Goal: Information Seeking & Learning: Find contact information

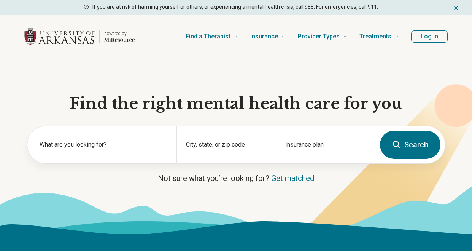
click at [429, 40] on button "Log In" at bounding box center [430, 36] width 37 height 12
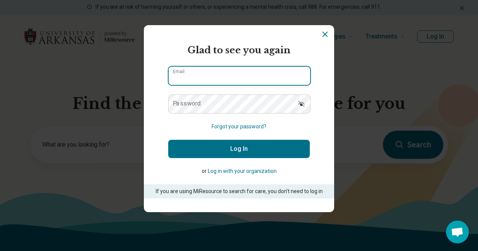
click at [195, 77] on input "Email" at bounding box center [240, 76] width 142 height 18
type input "**********"
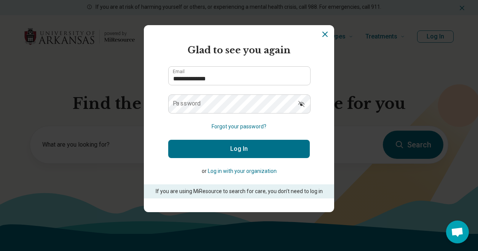
click at [187, 107] on label "Password" at bounding box center [187, 104] width 28 height 6
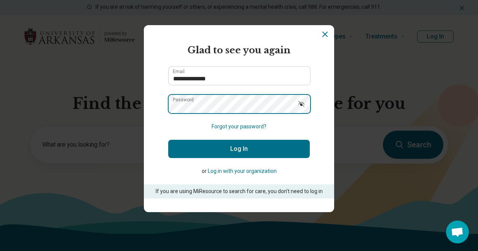
click at [168, 140] on button "Log In" at bounding box center [239, 149] width 142 height 18
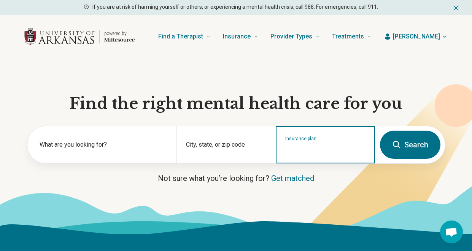
click at [315, 147] on input "Insurance plan" at bounding box center [326, 149] width 81 height 9
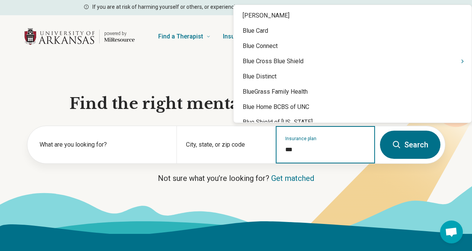
type input "****"
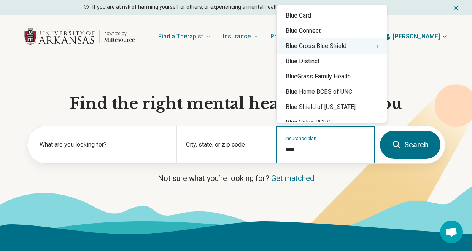
click at [337, 46] on div "Blue Cross Blue Shield" at bounding box center [332, 45] width 110 height 15
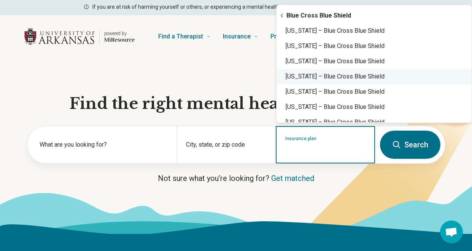
click at [310, 81] on div "Arkansas – Blue Cross Blue Shield" at bounding box center [374, 76] width 195 height 15
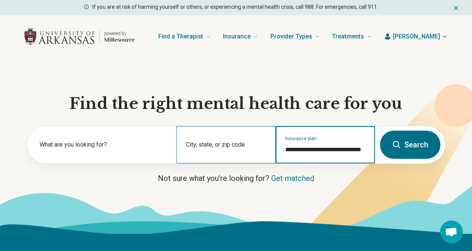
type input "**********"
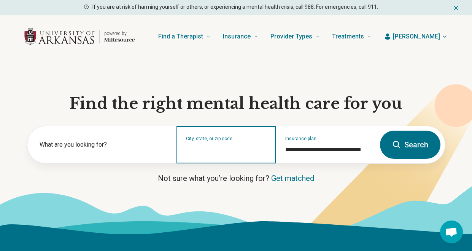
click at [203, 151] on input "City, state, or zip code" at bounding box center [226, 149] width 81 height 9
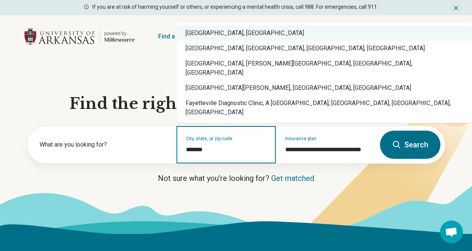
click at [223, 41] on div "Fayetteville, AR" at bounding box center [325, 33] width 296 height 15
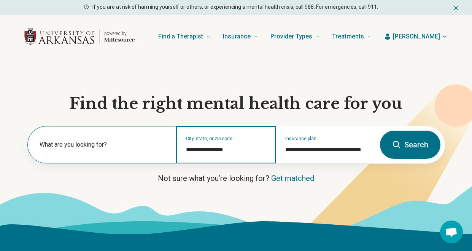
type input "**********"
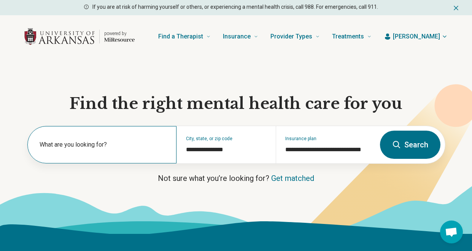
click at [42, 148] on label "What are you looking for?" at bounding box center [104, 144] width 128 height 9
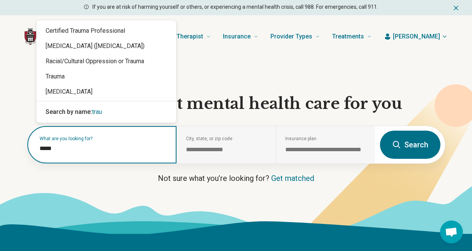
type input "******"
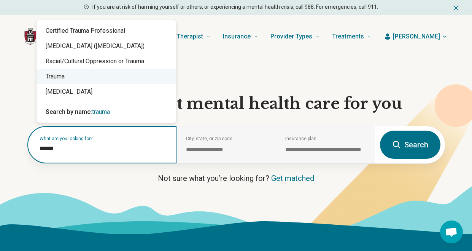
click at [75, 81] on div "Trauma" at bounding box center [107, 76] width 140 height 15
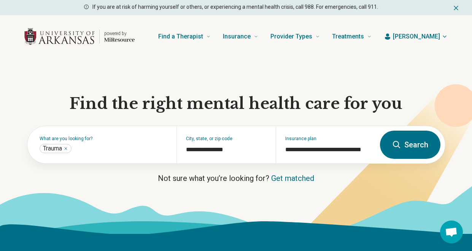
drag, startPoint x: 432, startPoint y: 142, endPoint x: 428, endPoint y: 144, distance: 4.6
click at [431, 143] on button "Search" at bounding box center [410, 145] width 61 height 28
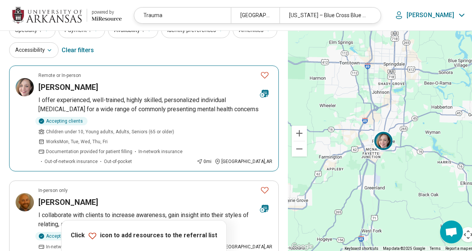
scroll to position [38, 0]
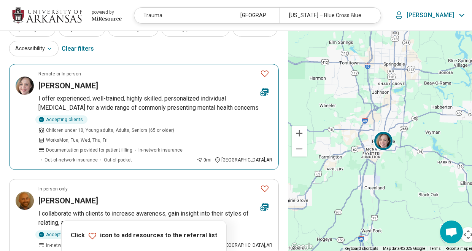
click at [125, 108] on p "I offer experienced, well-trained, highly skilled, personalized individual psyc…" at bounding box center [155, 103] width 234 height 18
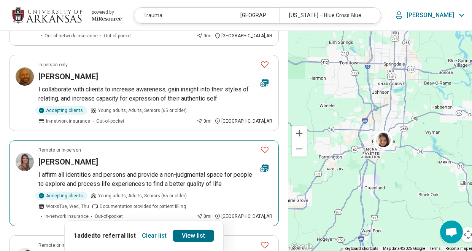
scroll to position [114, 0]
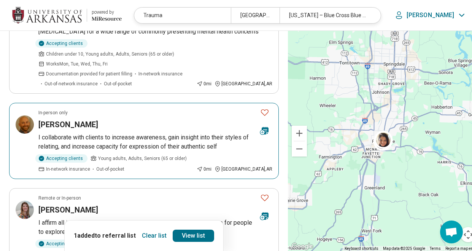
click at [168, 120] on article "In-person only Tyler Quattlebaum I collaborate with clients to increase awarene…" at bounding box center [144, 141] width 270 height 76
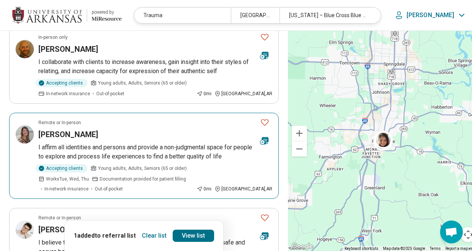
scroll to position [190, 0]
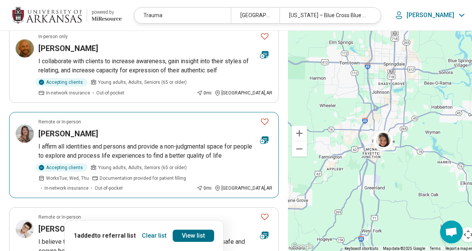
click at [187, 142] on p "I affirm all identities and persons and provide a non-judgmental space for peop…" at bounding box center [155, 151] width 234 height 18
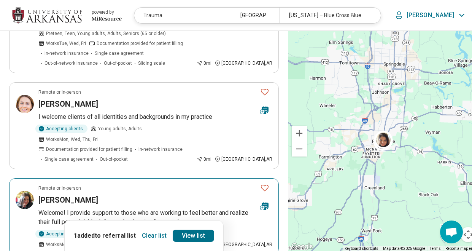
scroll to position [419, 0]
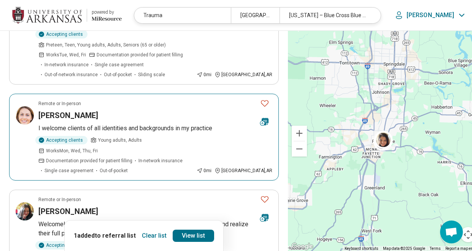
click at [127, 124] on p "I welcome clients of all identities and backgrounds in my practice" at bounding box center [155, 128] width 234 height 9
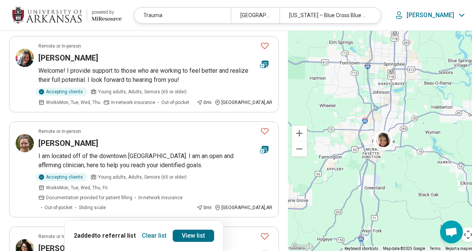
scroll to position [571, 0]
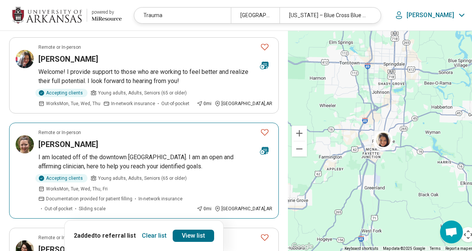
click at [139, 153] on p "I am located off of the downtown Fayetteville Square. I am an open and affirmin…" at bounding box center [155, 162] width 234 height 18
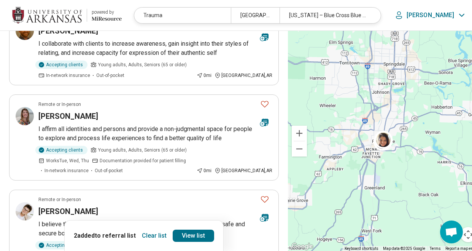
scroll to position [152, 0]
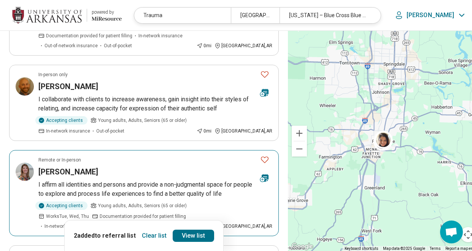
click at [167, 166] on div "[PERSON_NAME]" at bounding box center [146, 171] width 216 height 11
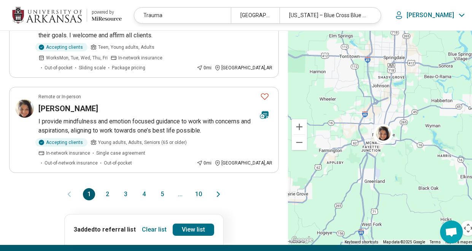
scroll to position [914, 0]
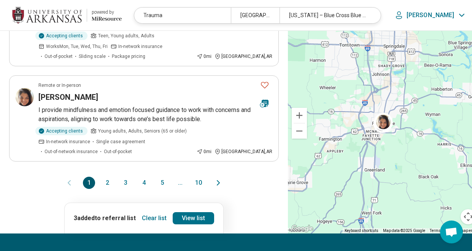
click at [115, 177] on div "1 2 3 4 5 ... 10" at bounding box center [144, 183] width 122 height 12
click at [105, 177] on button "2" at bounding box center [107, 183] width 12 height 12
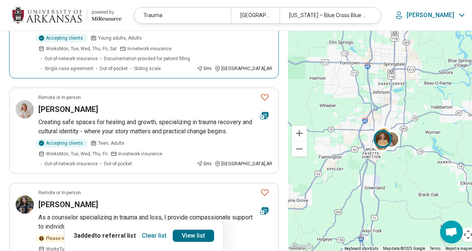
scroll to position [343, 0]
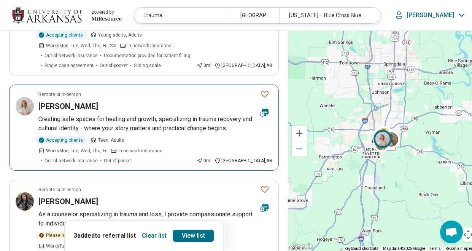
click at [102, 115] on p "Creating safe spaces for healing and growth, specializing in trauma recovery an…" at bounding box center [155, 124] width 234 height 18
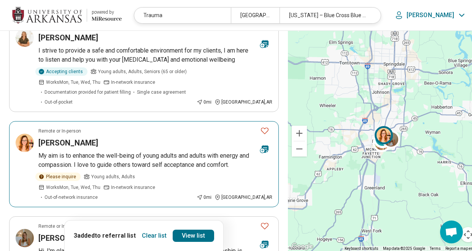
scroll to position [876, 0]
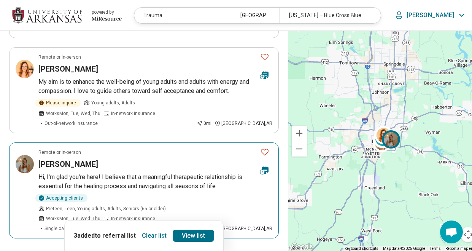
click at [153, 172] on p "Hi, I'm glad you're here! I believe that a meaningful therapeutic relationship …" at bounding box center [155, 181] width 234 height 18
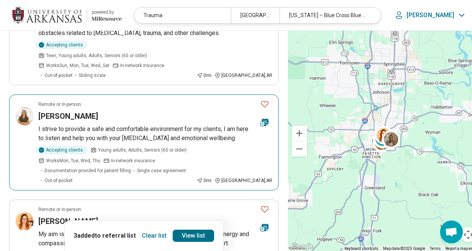
scroll to position [685, 0]
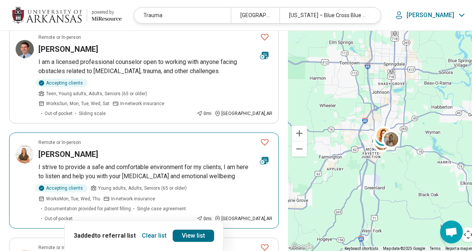
click at [201, 163] on p "I strive to provide a safe and comfortable environment for my clients, I am her…" at bounding box center [155, 172] width 234 height 18
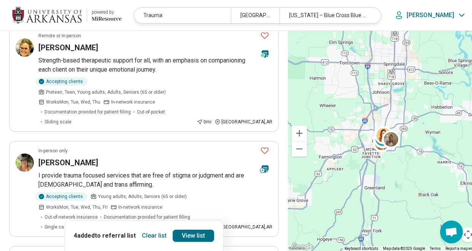
click at [169, 13] on div "Trauma" at bounding box center [182, 16] width 97 height 16
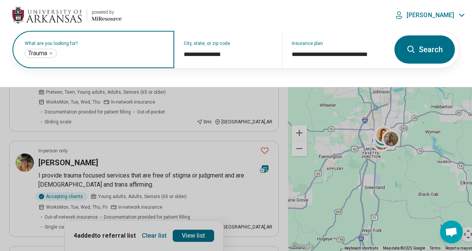
click at [64, 55] on input "text" at bounding box center [111, 53] width 107 height 9
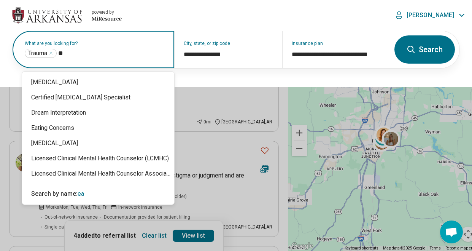
type input "***"
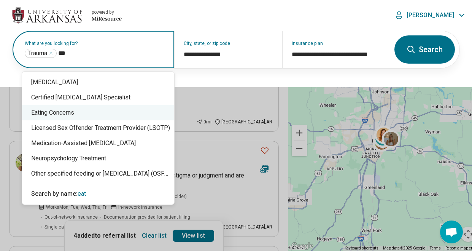
click at [72, 114] on div "Eating Concerns" at bounding box center [98, 112] width 152 height 15
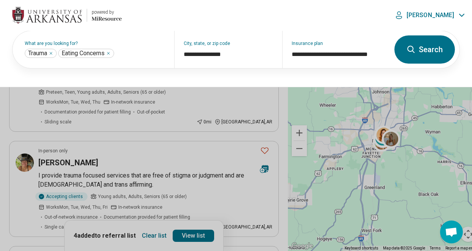
click at [427, 55] on button "Search" at bounding box center [425, 49] width 61 height 28
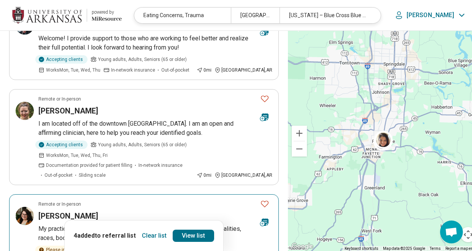
scroll to position [609, 0]
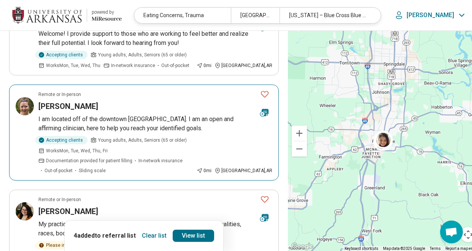
click at [204, 115] on p "I am located off of the downtown Fayetteville Square. I am an open and affirmin…" at bounding box center [155, 124] width 234 height 18
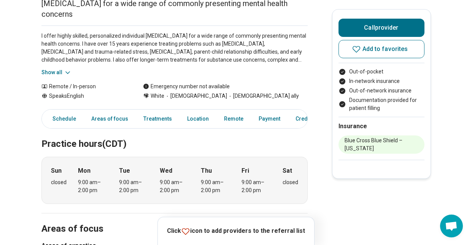
scroll to position [114, 0]
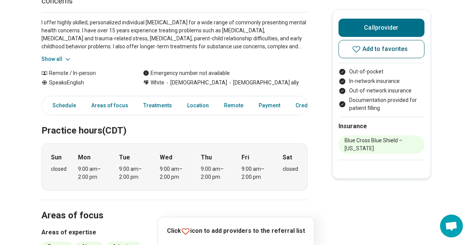
click at [356, 48] on icon at bounding box center [356, 49] width 9 height 9
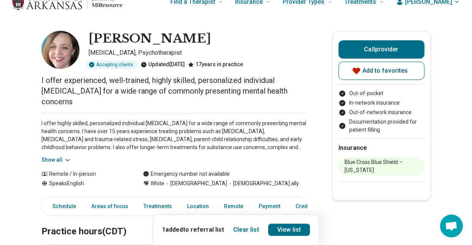
scroll to position [0, 0]
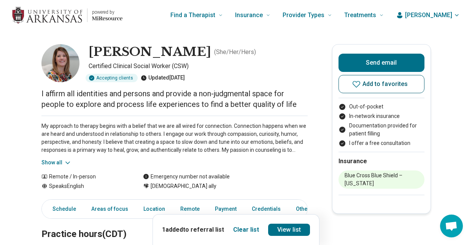
click at [358, 89] on button "Add to favorites" at bounding box center [382, 84] width 86 height 18
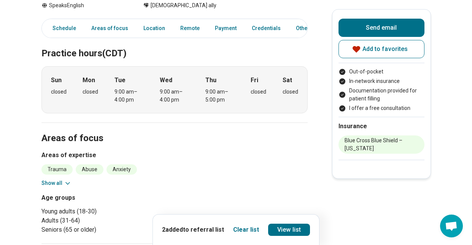
scroll to position [190, 0]
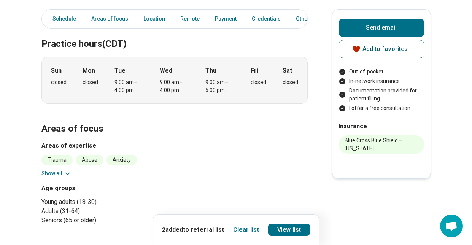
click at [372, 51] on span "Add to favorites" at bounding box center [386, 49] width 46 height 6
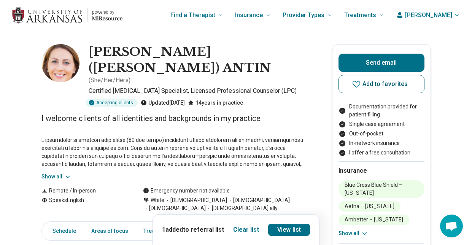
click at [367, 88] on button "Add to favorites" at bounding box center [382, 84] width 86 height 18
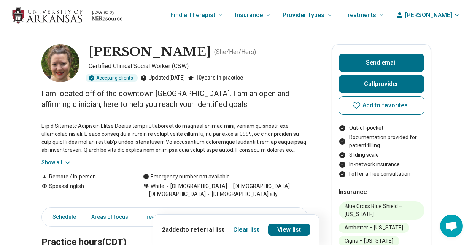
click at [62, 160] on button "Show all" at bounding box center [56, 163] width 30 height 8
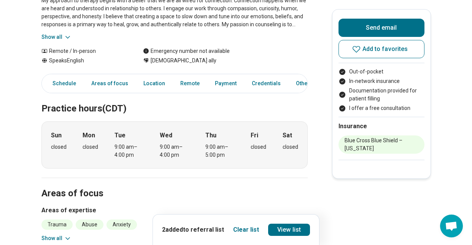
scroll to position [76, 0]
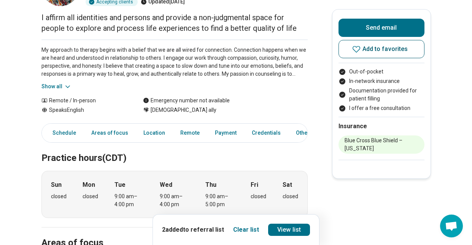
click at [383, 49] on span "Add to favorites" at bounding box center [386, 49] width 46 height 6
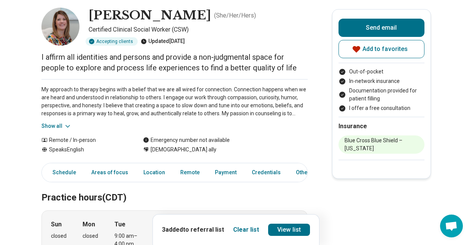
scroll to position [0, 0]
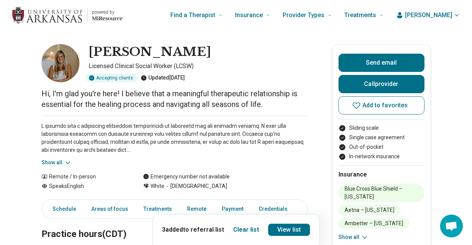
click at [65, 161] on icon at bounding box center [68, 163] width 8 height 8
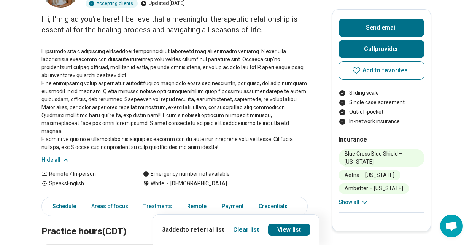
scroll to position [76, 0]
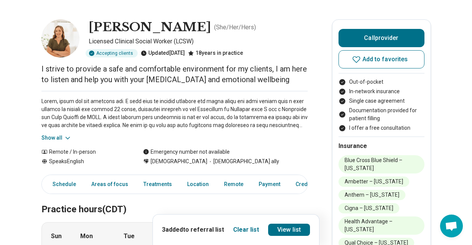
scroll to position [38, 0]
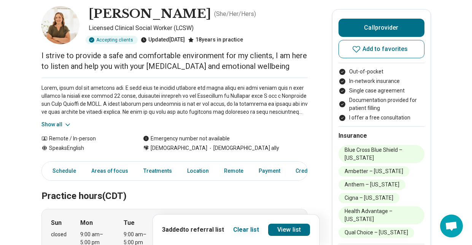
click at [64, 125] on button "Show all" at bounding box center [56, 125] width 30 height 8
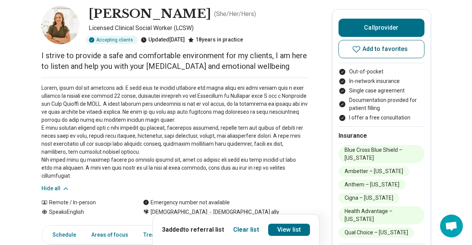
click at [372, 50] on span "Add to favorites" at bounding box center [386, 49] width 46 height 6
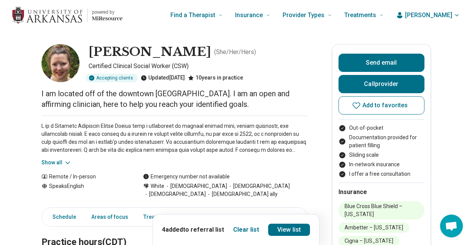
click at [56, 163] on button "Show all" at bounding box center [56, 163] width 30 height 8
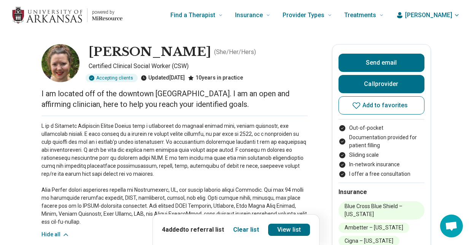
click at [404, 13] on icon "button" at bounding box center [400, 15] width 8 height 8
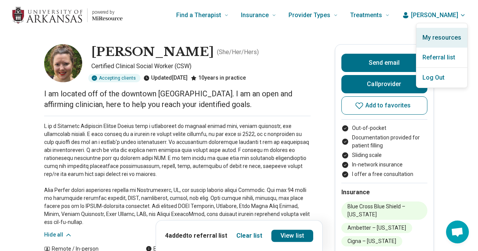
click at [438, 40] on link "My resources" at bounding box center [442, 38] width 51 height 20
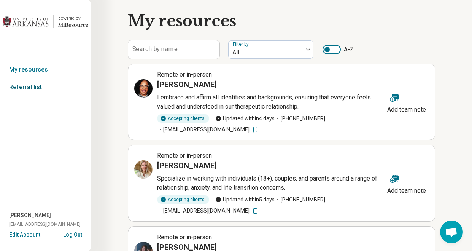
click at [37, 89] on link "Referral list" at bounding box center [45, 87] width 91 height 18
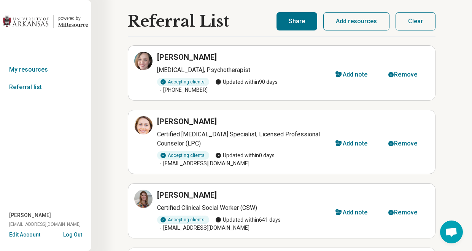
click at [301, 26] on button "Share" at bounding box center [297, 21] width 41 height 18
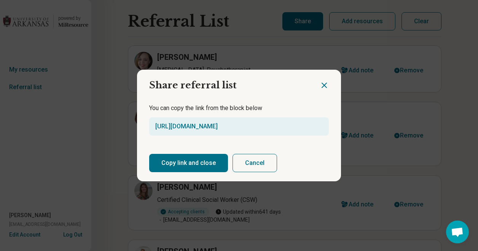
click at [187, 160] on button "Copy link and close" at bounding box center [188, 163] width 79 height 18
